Goal: Navigation & Orientation: Find specific page/section

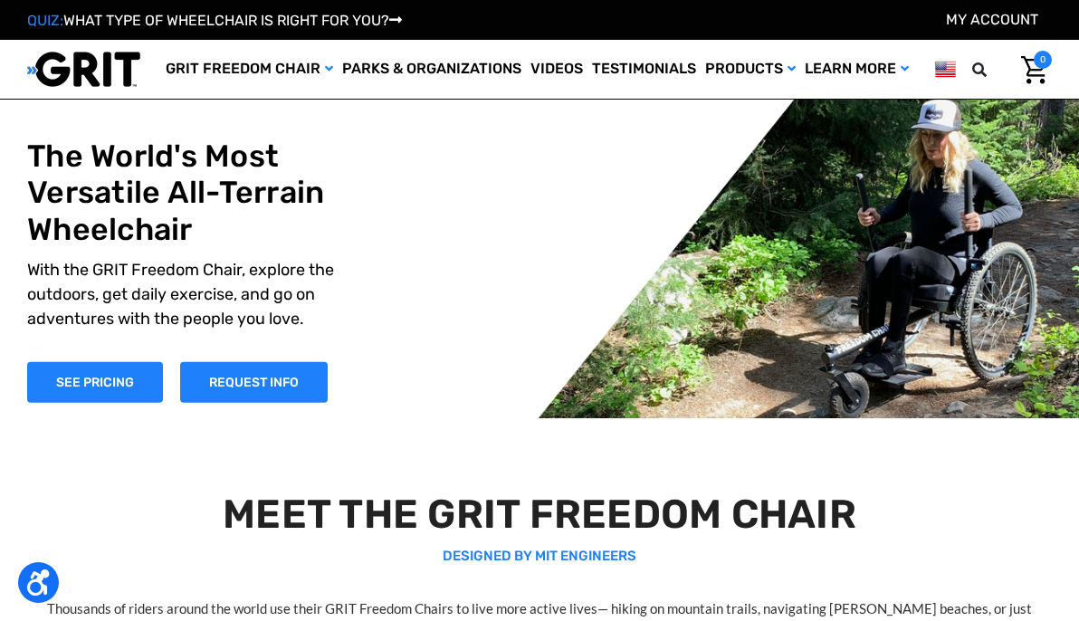
click at [103, 88] on img at bounding box center [83, 69] width 113 height 37
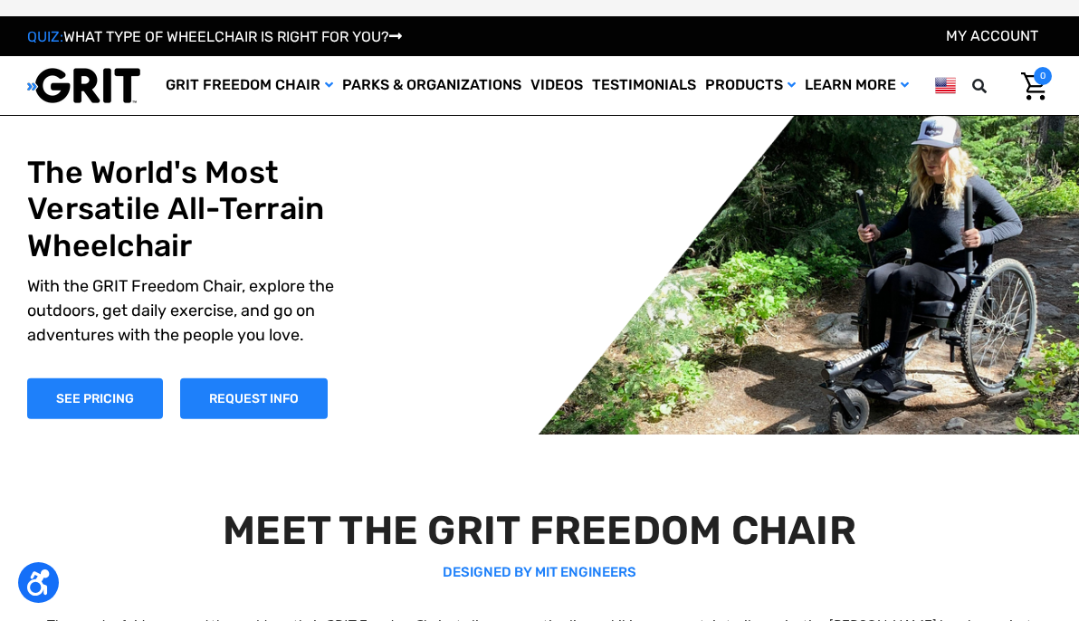
click at [938, 84] on img at bounding box center [945, 85] width 21 height 23
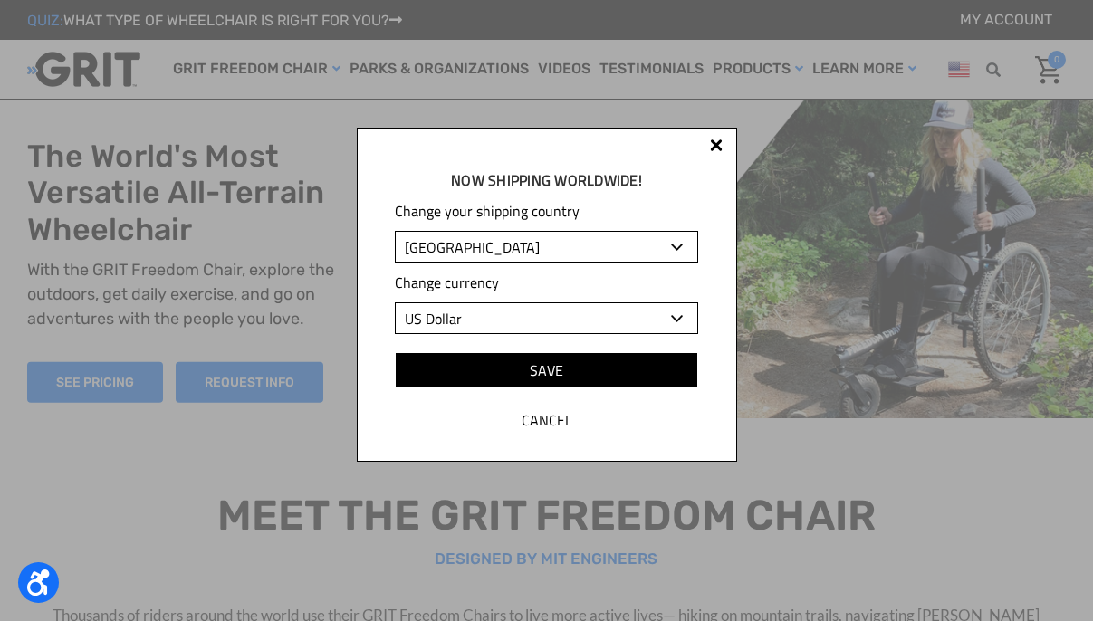
click at [568, 253] on select "[GEOGRAPHIC_DATA] [GEOGRAPHIC_DATA] [GEOGRAPHIC_DATA] [GEOGRAPHIC_DATA] [GEOGRA…" at bounding box center [546, 247] width 302 height 32
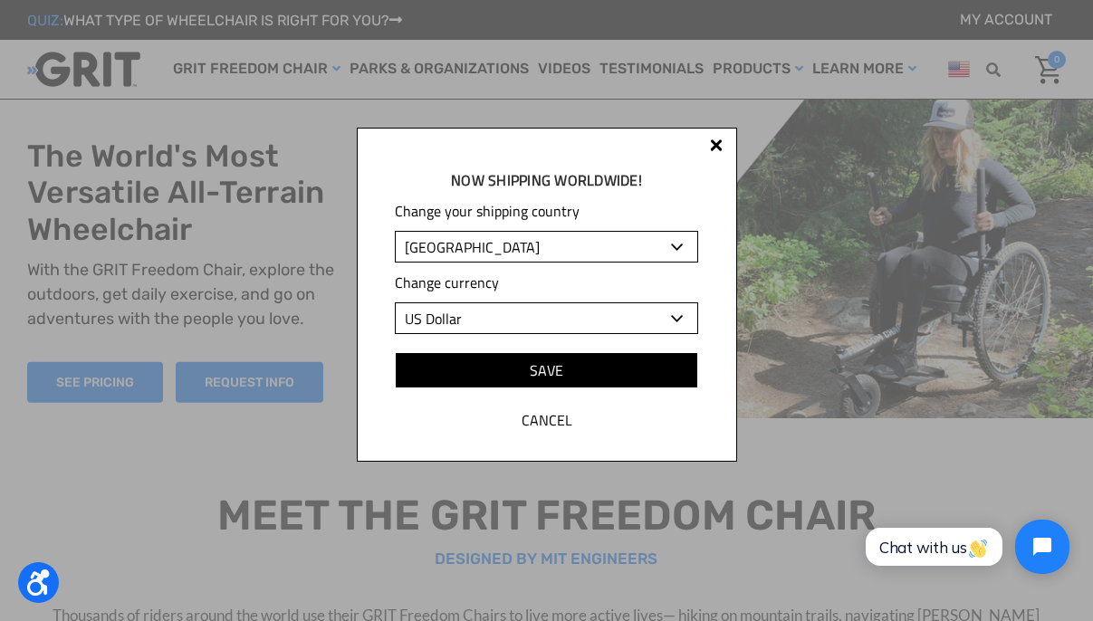
select select "GB"
select select "GBP"
click at [395, 231] on select "[GEOGRAPHIC_DATA] [GEOGRAPHIC_DATA] [GEOGRAPHIC_DATA] [GEOGRAPHIC_DATA] [GEOGRA…" at bounding box center [546, 247] width 302 height 32
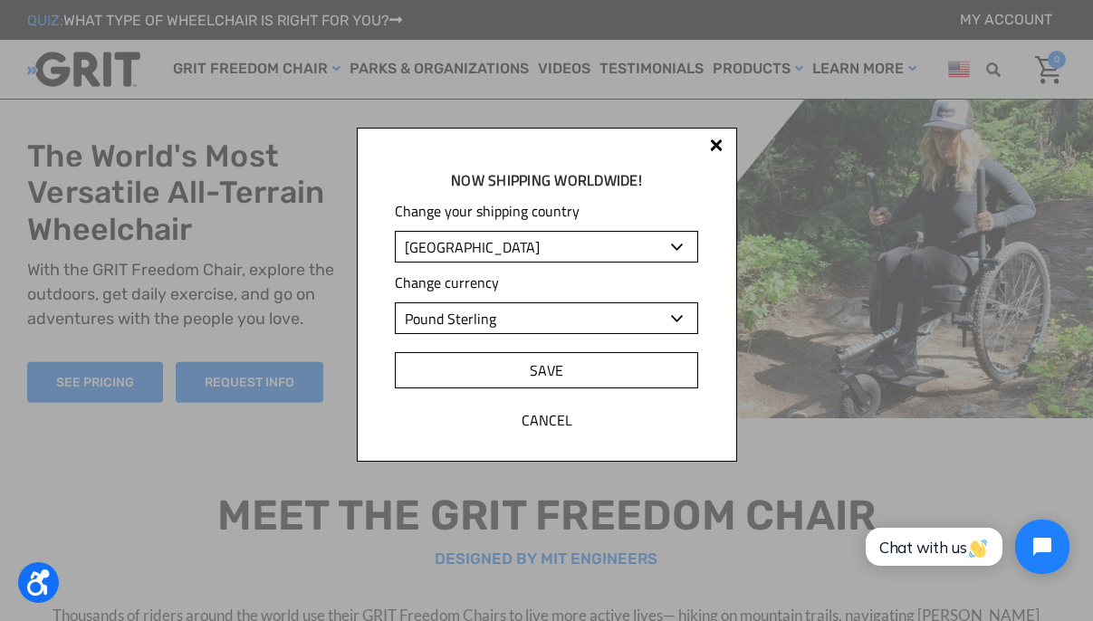
click at [556, 374] on input "Save" at bounding box center [546, 370] width 302 height 36
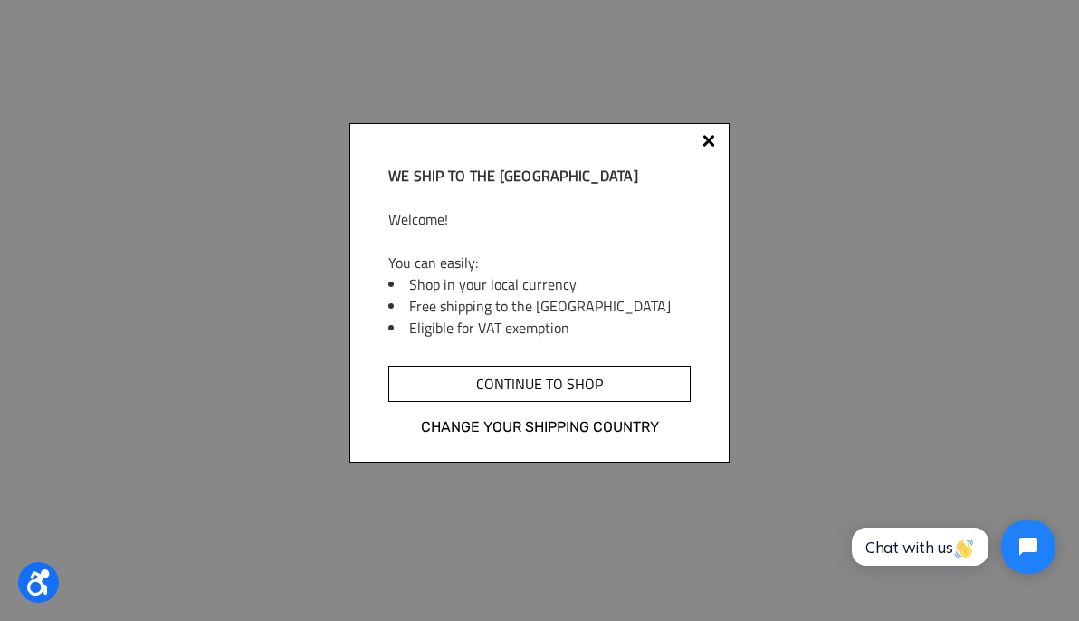
click at [529, 387] on input "Continue to shop" at bounding box center [539, 384] width 302 height 36
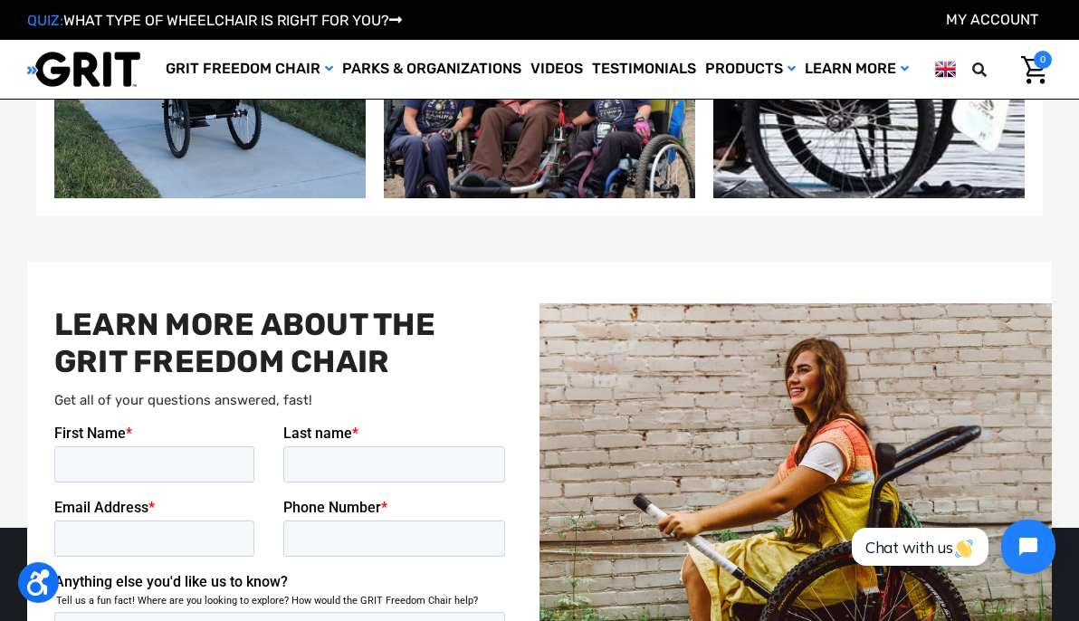
scroll to position [3608, 0]
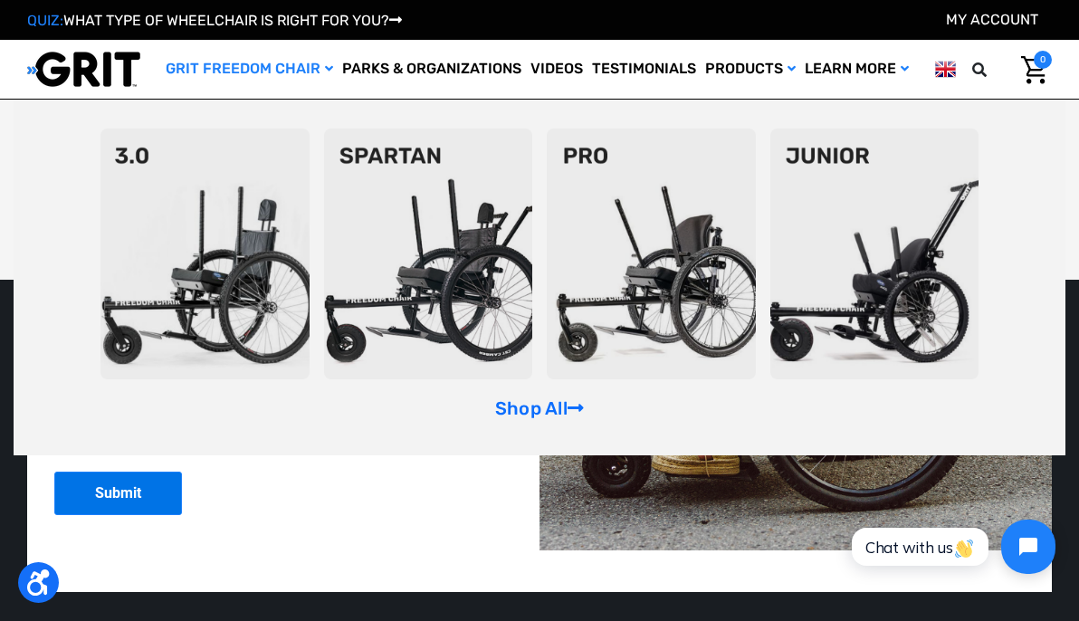
click at [221, 241] on img at bounding box center [204, 254] width 209 height 251
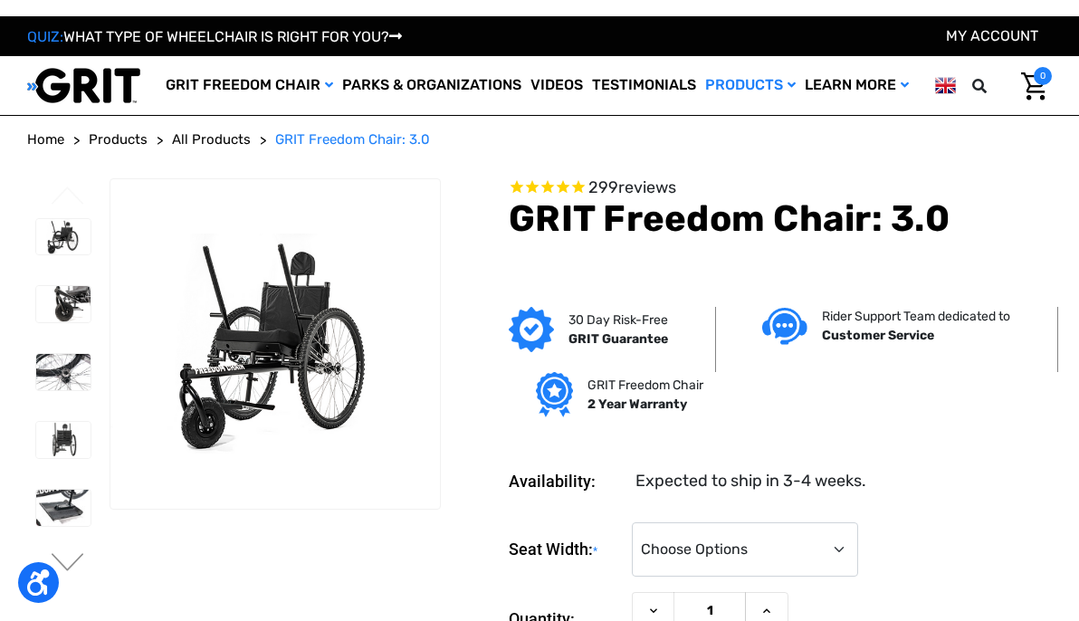
click at [64, 84] on img at bounding box center [83, 85] width 113 height 37
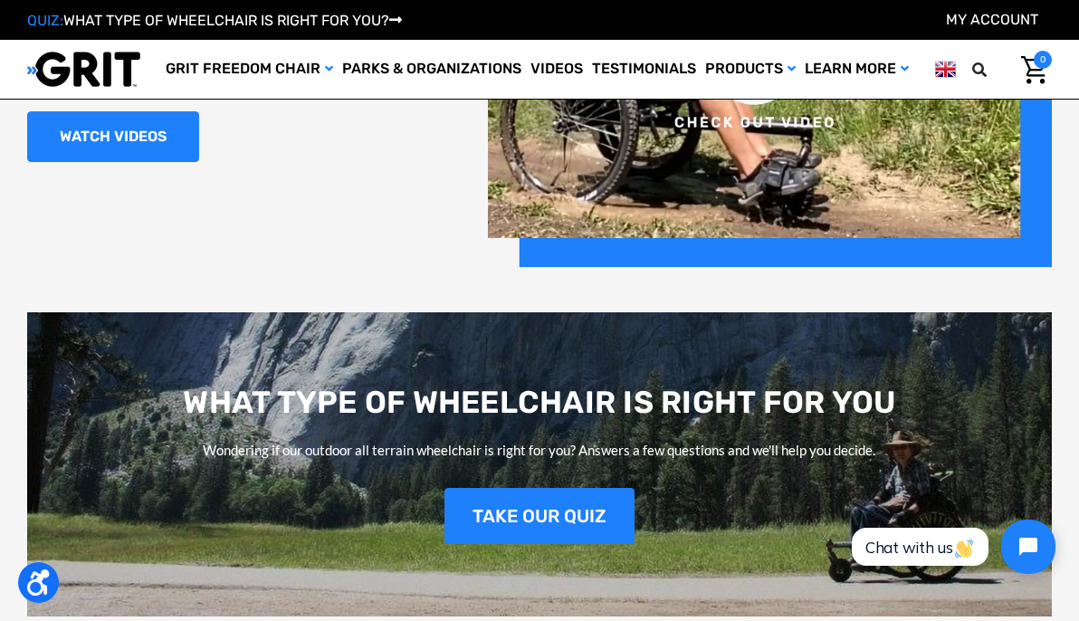
scroll to position [1764, 0]
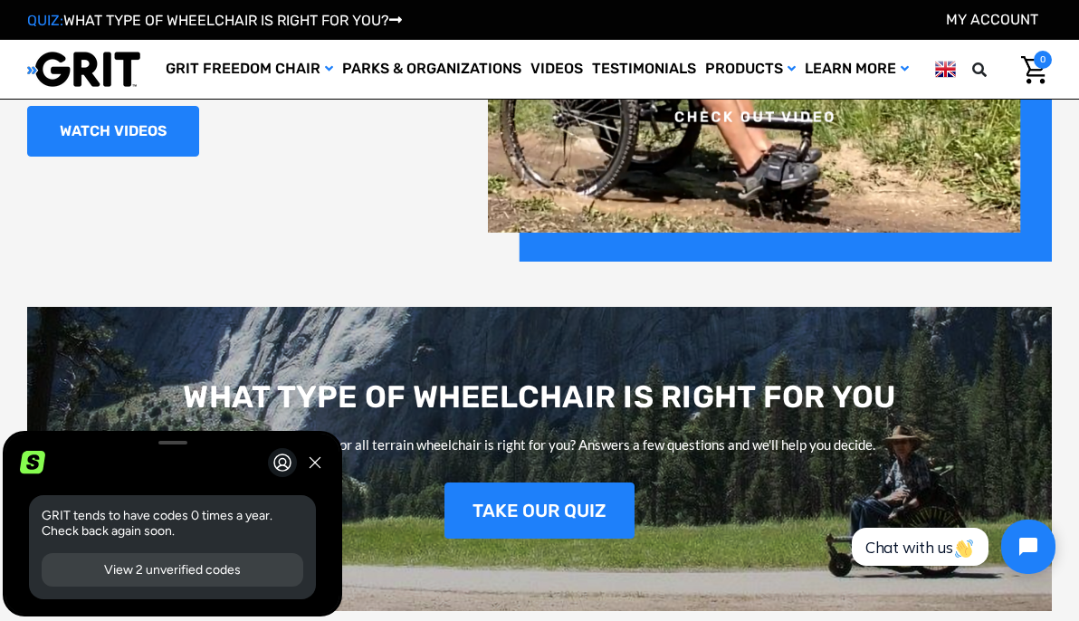
drag, startPoint x: 40, startPoint y: 512, endPoint x: 66, endPoint y: 512, distance: 26.3
click at [66, 512] on div "GRIT tends to have codes 0 times a year. Check back again soon. View 2 unverifi…" at bounding box center [172, 547] width 287 height 104
click at [65, 512] on p "GRIT tends to have codes 0 times a year. Check back again soon." at bounding box center [173, 523] width 262 height 31
click at [949, 66] on img at bounding box center [945, 69] width 21 height 23
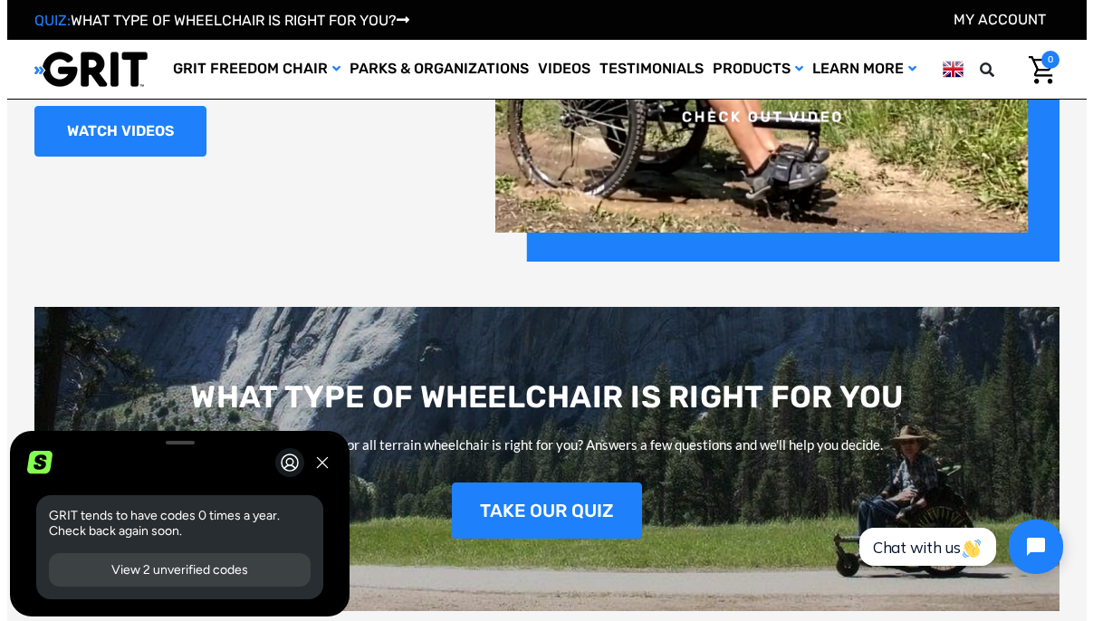
scroll to position [0, 0]
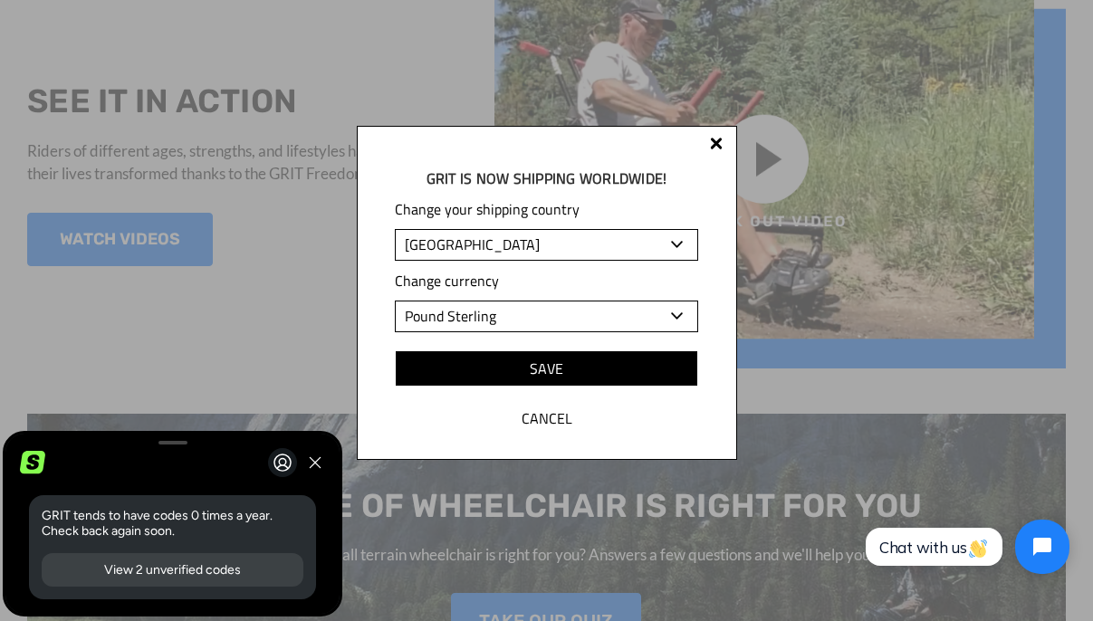
click at [645, 246] on select "[GEOGRAPHIC_DATA] [GEOGRAPHIC_DATA] [GEOGRAPHIC_DATA] [GEOGRAPHIC_DATA] [GEOGRA…" at bounding box center [546, 245] width 302 height 32
select select "AU"
select select "AUD"
click at [395, 229] on select "[GEOGRAPHIC_DATA] [GEOGRAPHIC_DATA] [GEOGRAPHIC_DATA] [GEOGRAPHIC_DATA] [GEOGRA…" at bounding box center [546, 245] width 302 height 32
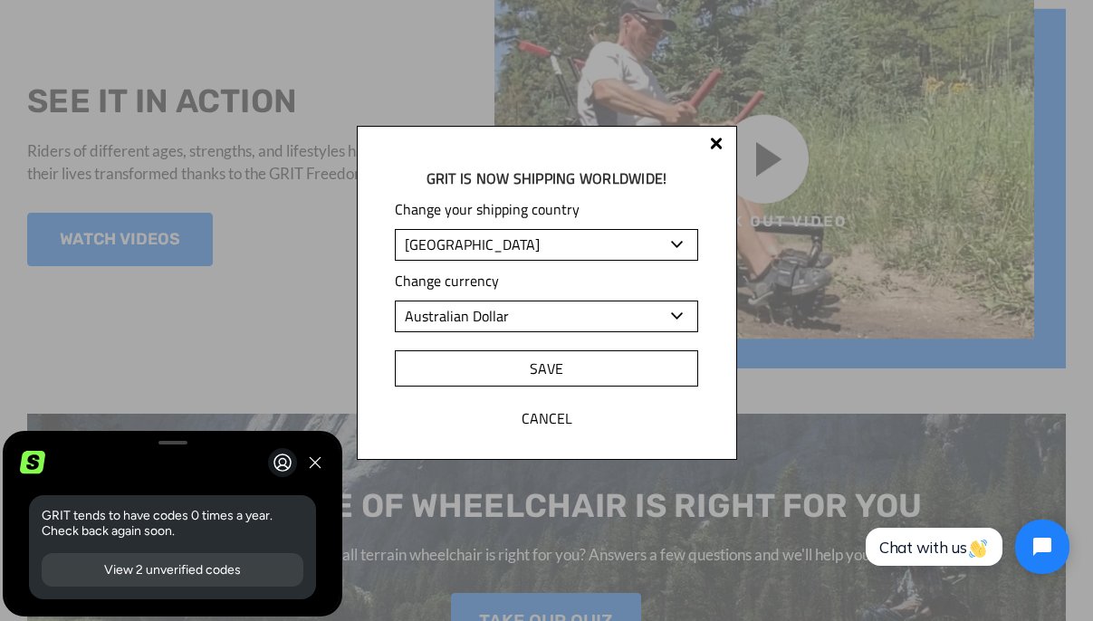
click at [550, 365] on input "Save" at bounding box center [546, 368] width 302 height 36
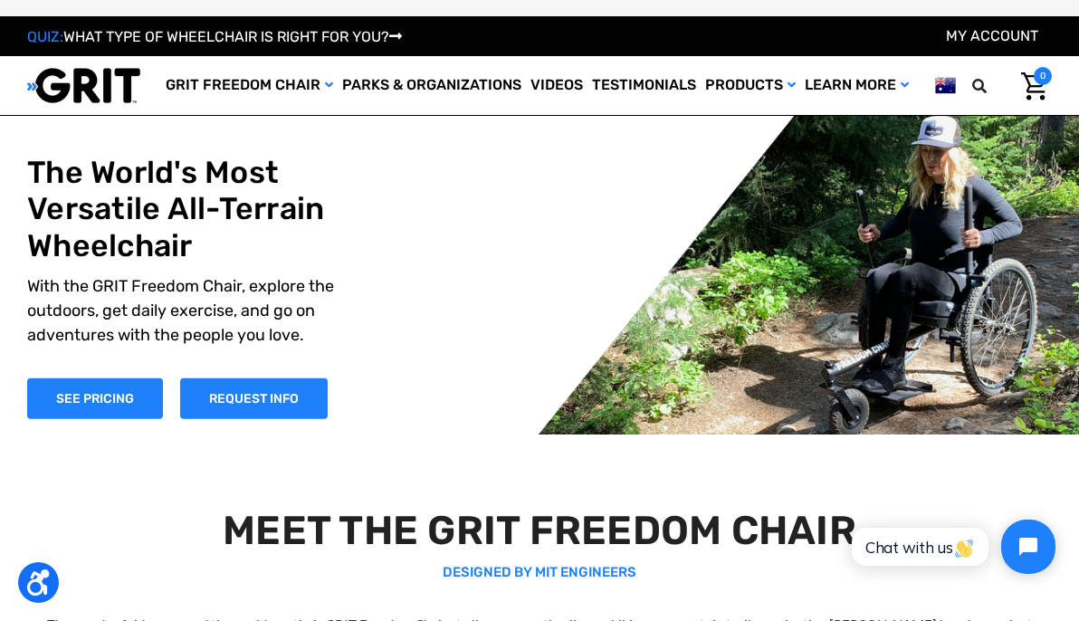
click at [946, 85] on img at bounding box center [945, 85] width 21 height 23
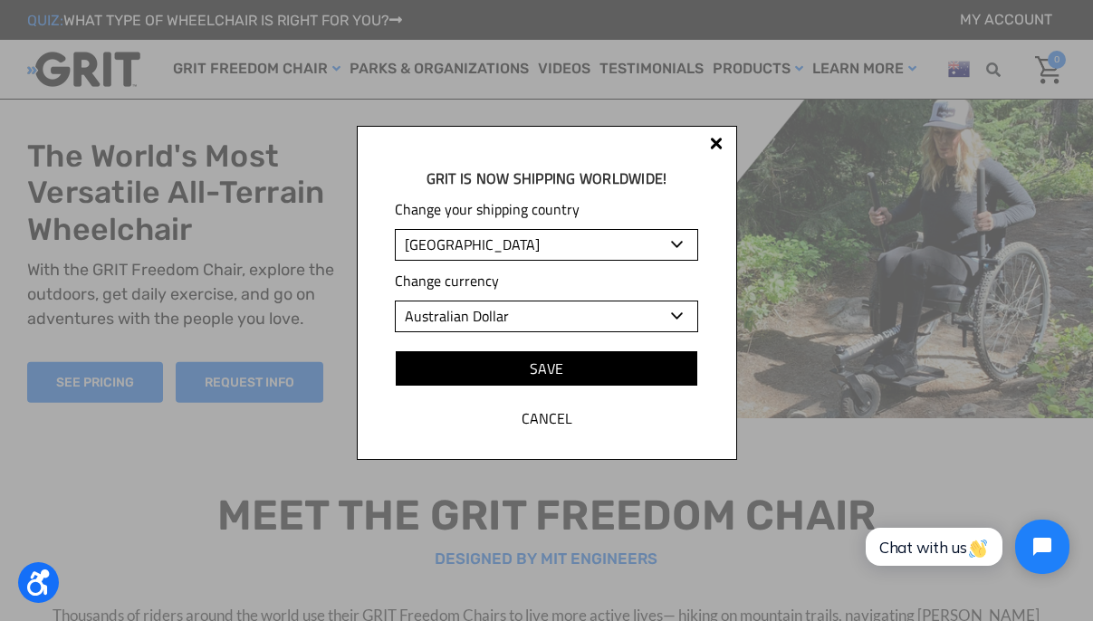
click at [548, 251] on select "[GEOGRAPHIC_DATA] [GEOGRAPHIC_DATA] [GEOGRAPHIC_DATA] [GEOGRAPHIC_DATA] [GEOGRA…" at bounding box center [546, 245] width 302 height 32
select select "BR"
select select "BRL"
click at [395, 229] on select "[GEOGRAPHIC_DATA] [GEOGRAPHIC_DATA] [GEOGRAPHIC_DATA] [GEOGRAPHIC_DATA] [GEOGRA…" at bounding box center [546, 245] width 302 height 32
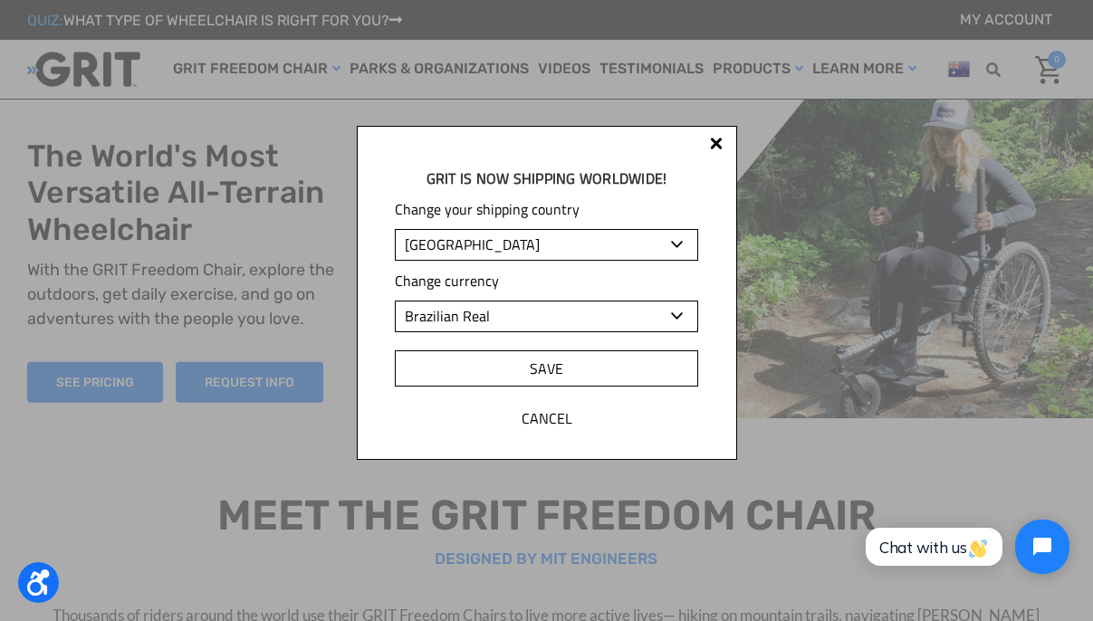
click at [543, 369] on input "Save" at bounding box center [546, 368] width 302 height 36
